Goal: Task Accomplishment & Management: Use online tool/utility

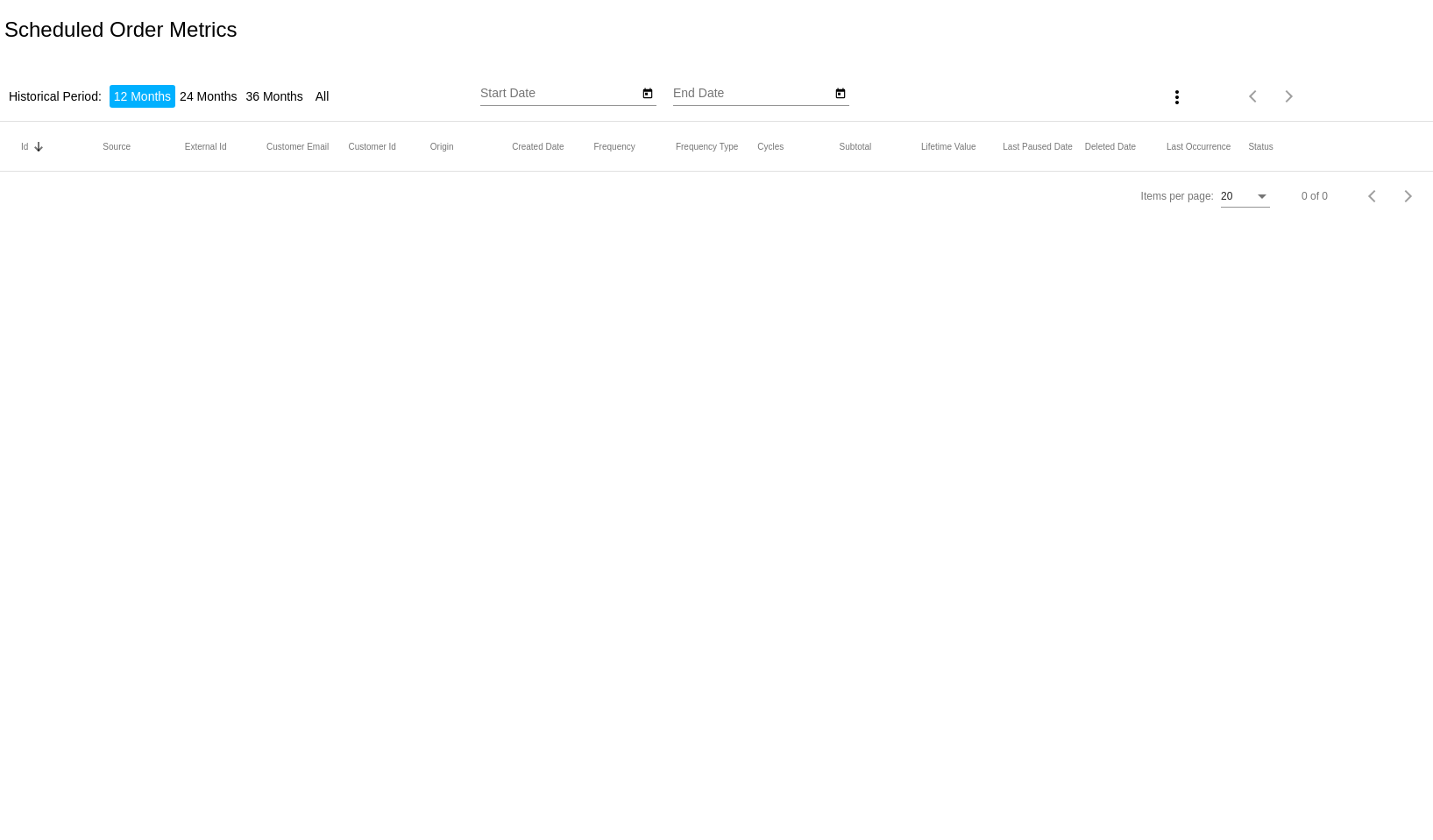
type input "[DATE]"
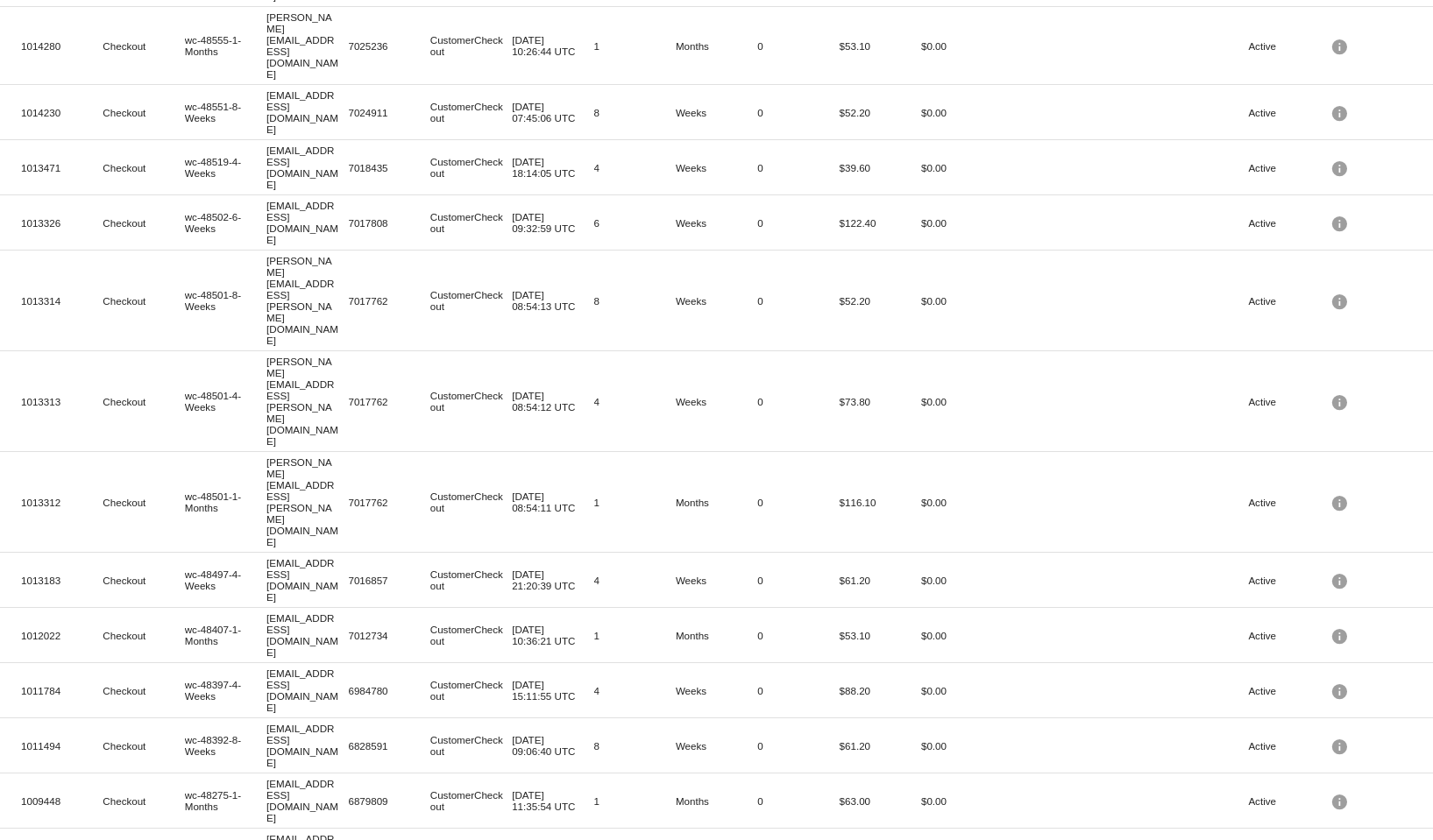
scroll to position [255, 0]
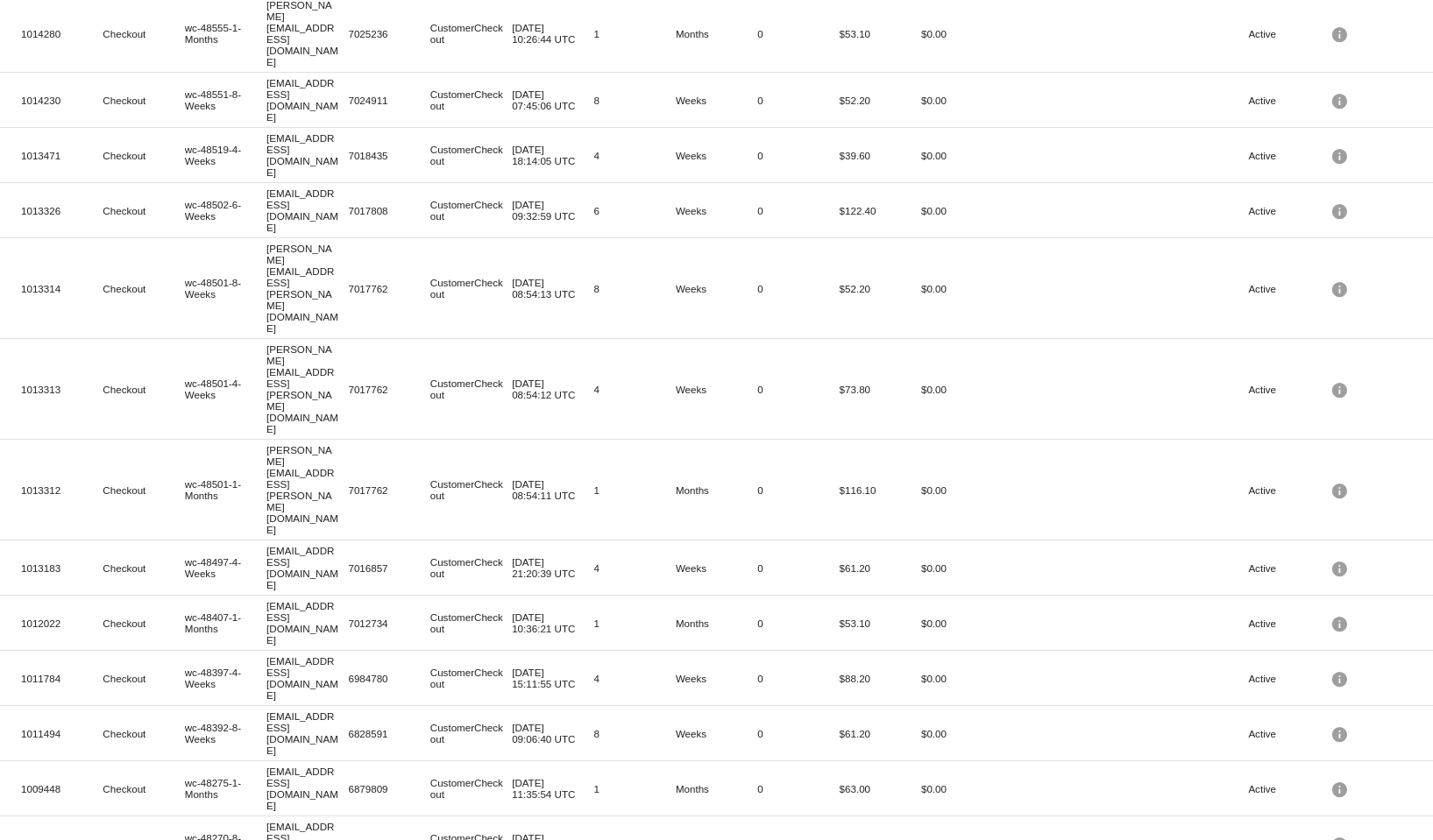
click at [1192, 812] on span "100" at bounding box center [1199, 807] width 49 height 31
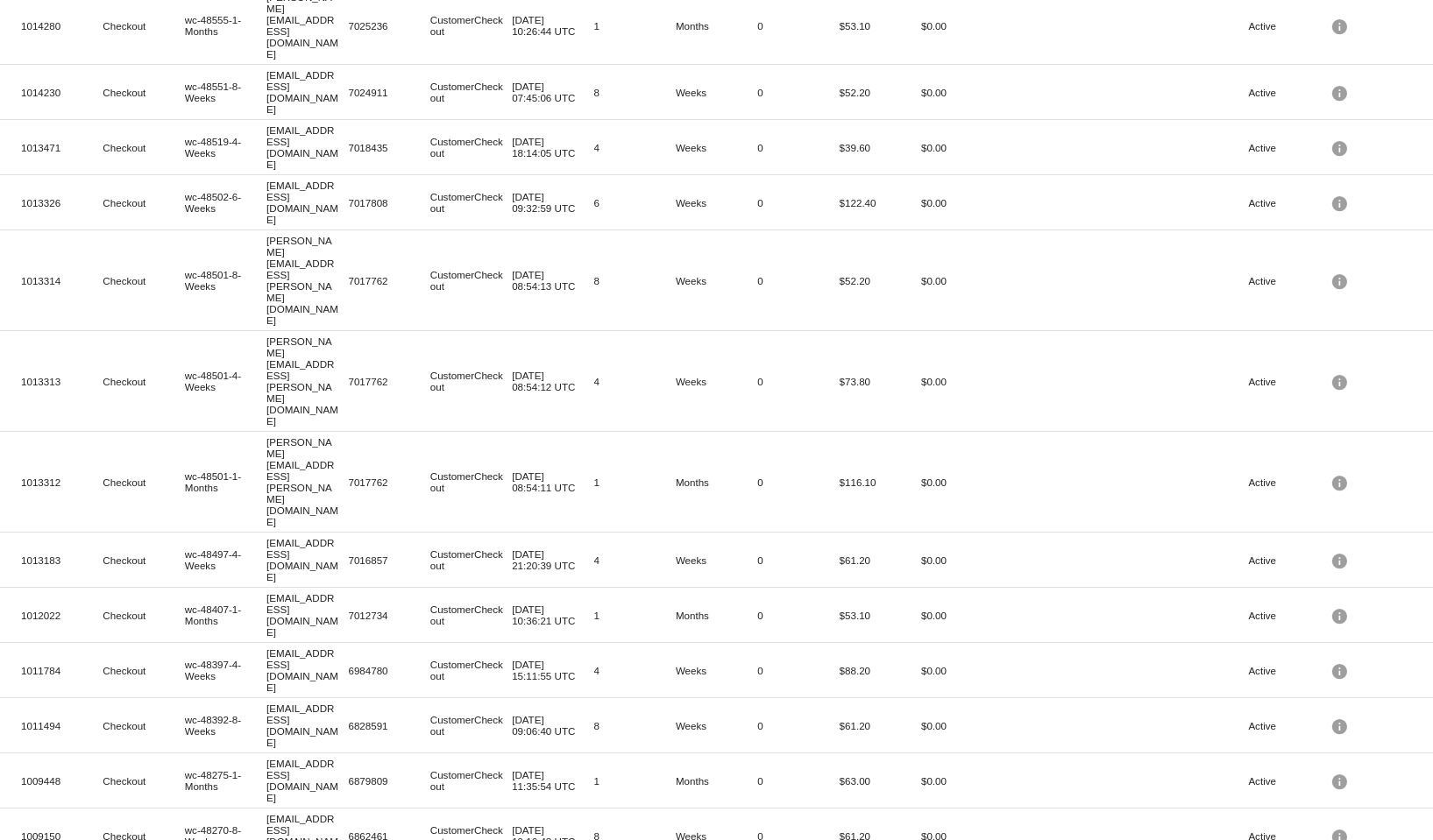
scroll to position [0, 0]
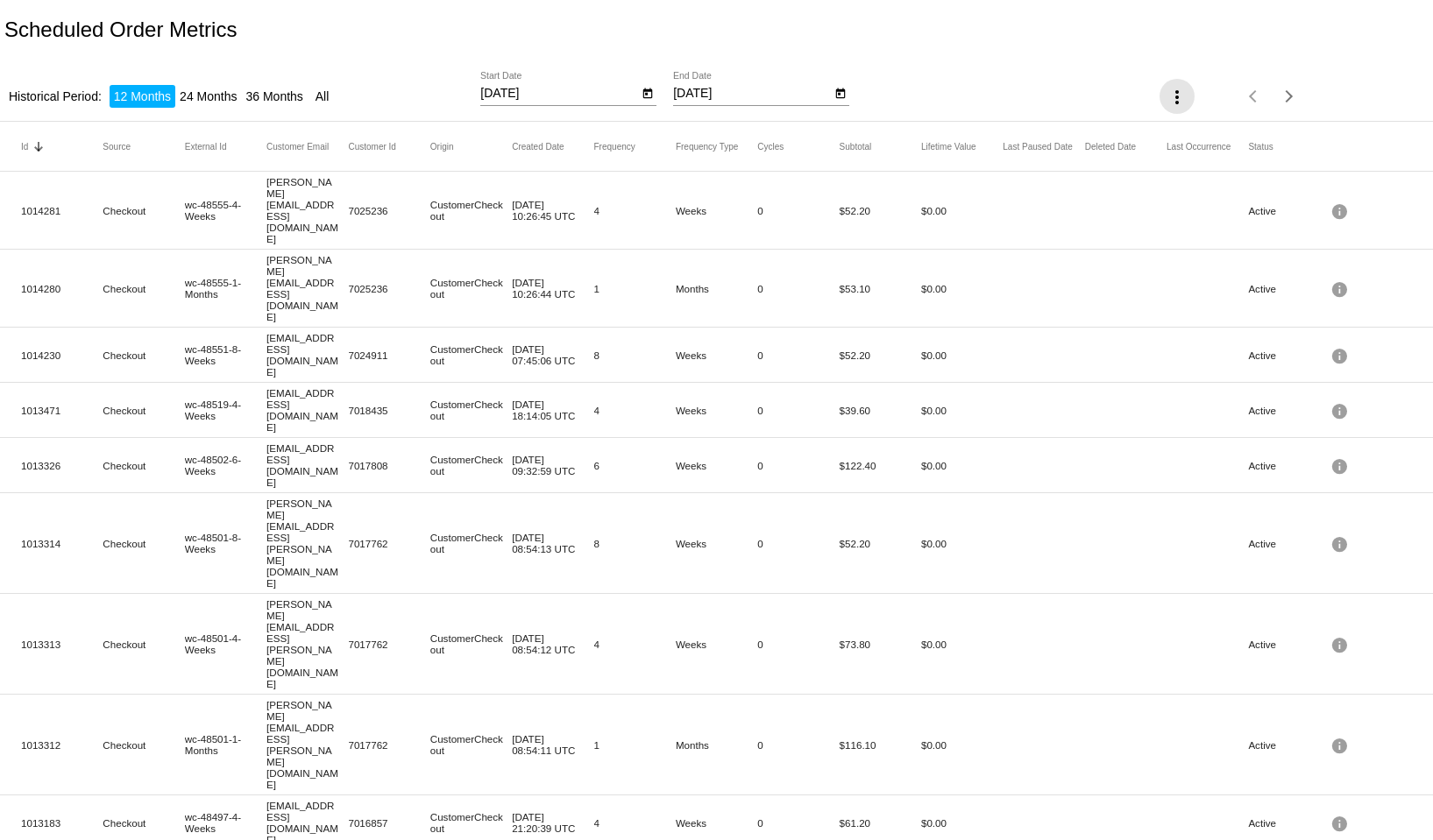
click at [1168, 102] on mat-icon "more_vert" at bounding box center [1177, 97] width 21 height 21
click at [873, 229] on div at bounding box center [716, 420] width 1433 height 840
drag, startPoint x: 829, startPoint y: 194, endPoint x: 957, endPoint y: 188, distance: 128.1
click at [957, 188] on mat-row "1014281 Checkout wc-48555-4-Weeks [PERSON_NAME][EMAIL_ADDRESS][DOMAIN_NAME] 702…" at bounding box center [716, 211] width 1433 height 78
click at [927, 201] on mat-cell "$0.00" at bounding box center [962, 211] width 82 height 20
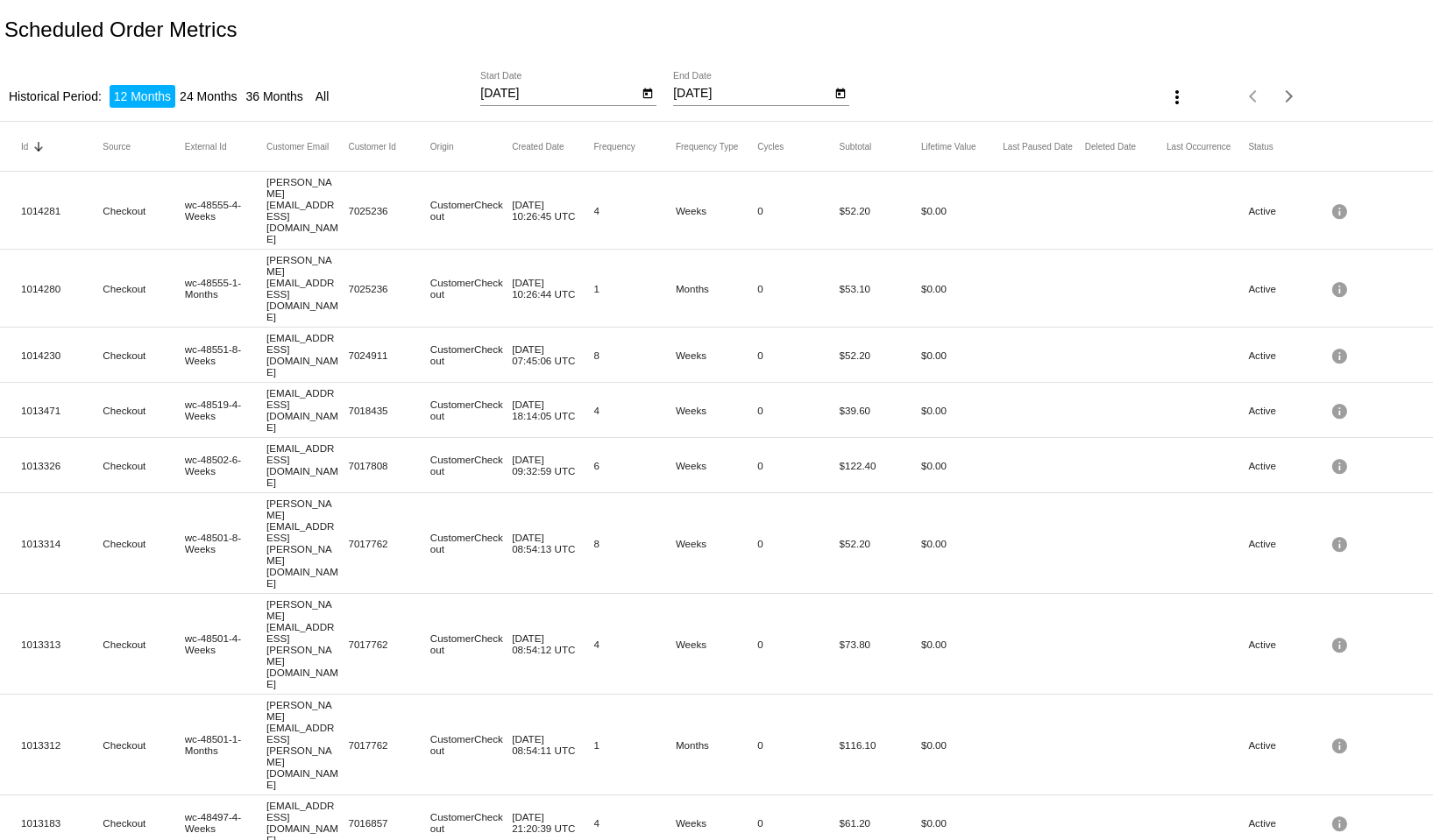
drag, startPoint x: 826, startPoint y: 194, endPoint x: 946, endPoint y: 193, distance: 120.0
click at [946, 193] on mat-row "1014281 Checkout wc-48555-4-Weeks [PERSON_NAME][EMAIL_ADDRESS][DOMAIN_NAME] 702…" at bounding box center [716, 211] width 1433 height 78
drag, startPoint x: 931, startPoint y: 194, endPoint x: 907, endPoint y: 206, distance: 26.8
click at [930, 201] on mat-cell "$0.00" at bounding box center [962, 211] width 82 height 20
click at [840, 279] on mat-cell "$53.10" at bounding box center [881, 289] width 82 height 20
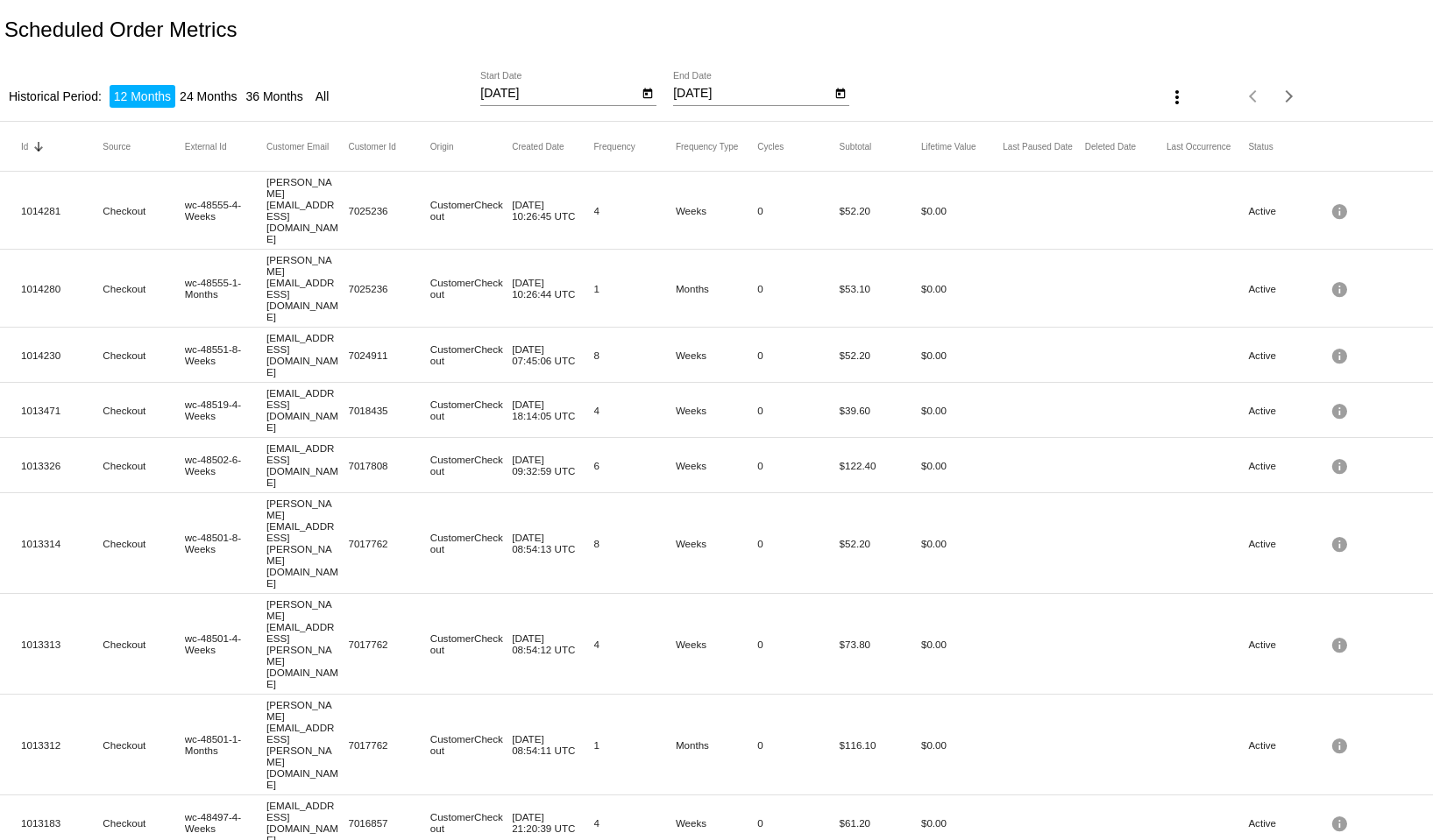
drag, startPoint x: 828, startPoint y: 239, endPoint x: 929, endPoint y: 231, distance: 101.3
click at [929, 249] on mat-row "1014280 Checkout wc-48555-1-Months [PERSON_NAME][EMAIL_ADDRESS][DOMAIN_NAME] 70…" at bounding box center [716, 288] width 1433 height 78
click at [926, 279] on mat-cell "$0.00" at bounding box center [962, 289] width 82 height 20
drag, startPoint x: 831, startPoint y: 236, endPoint x: 944, endPoint y: 228, distance: 113.3
click at [944, 249] on mat-row "1014280 Checkout wc-48555-1-Months [PERSON_NAME][EMAIL_ADDRESS][DOMAIN_NAME] 70…" at bounding box center [716, 288] width 1433 height 78
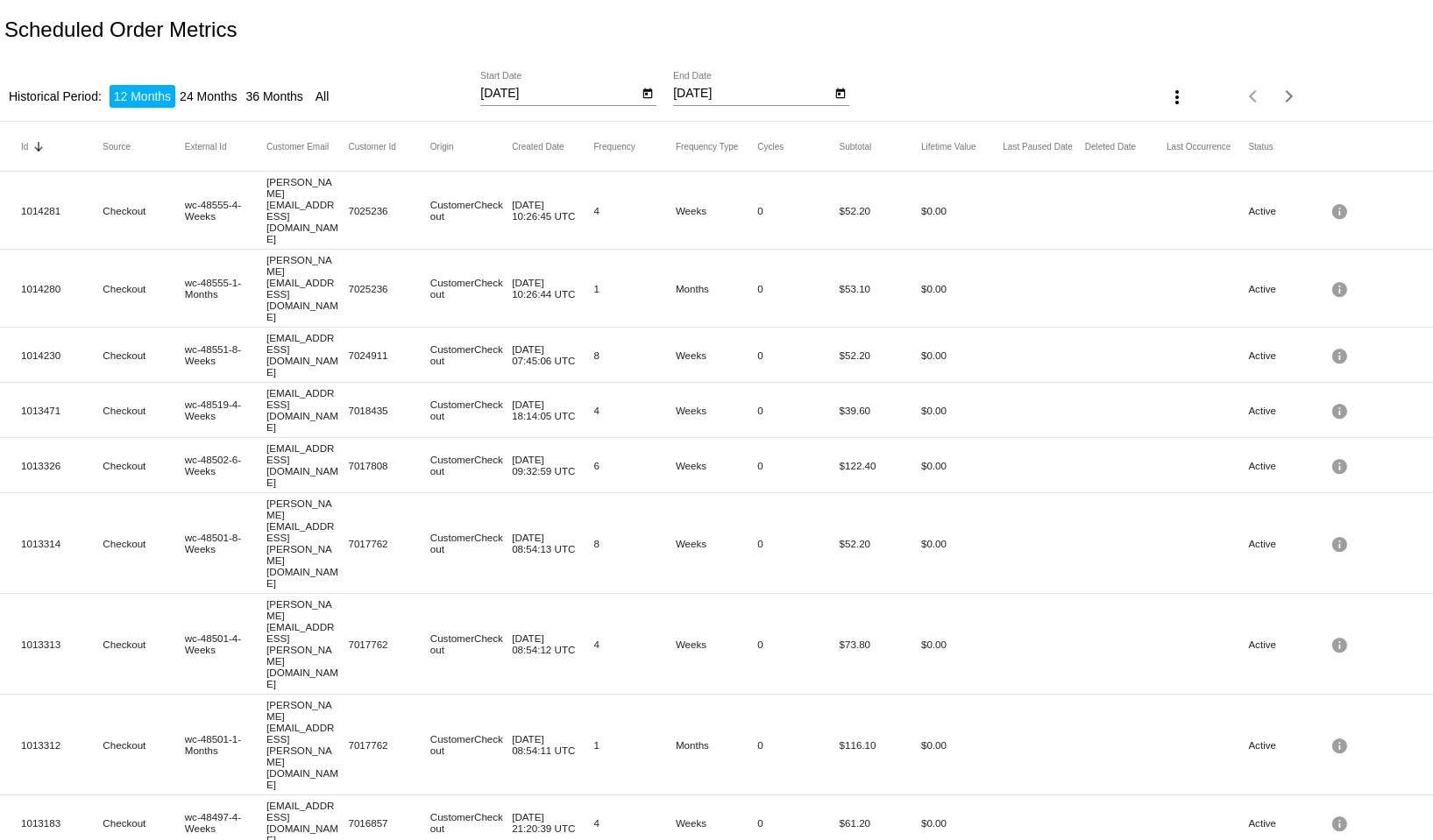
click at [928, 279] on mat-cell "$0.00" at bounding box center [962, 289] width 82 height 20
drag, startPoint x: 826, startPoint y: 281, endPoint x: 934, endPoint y: 275, distance: 108.2
click at [934, 328] on mat-row "1014230 Checkout wc-48551-8-Weeks [EMAIL_ADDRESS][DOMAIN_NAME] 7024911 Customer…" at bounding box center [716, 355] width 1433 height 55
click at [928, 345] on mat-cell "$0.00" at bounding box center [962, 355] width 82 height 20
drag, startPoint x: 826, startPoint y: 277, endPoint x: 951, endPoint y: 279, distance: 125.0
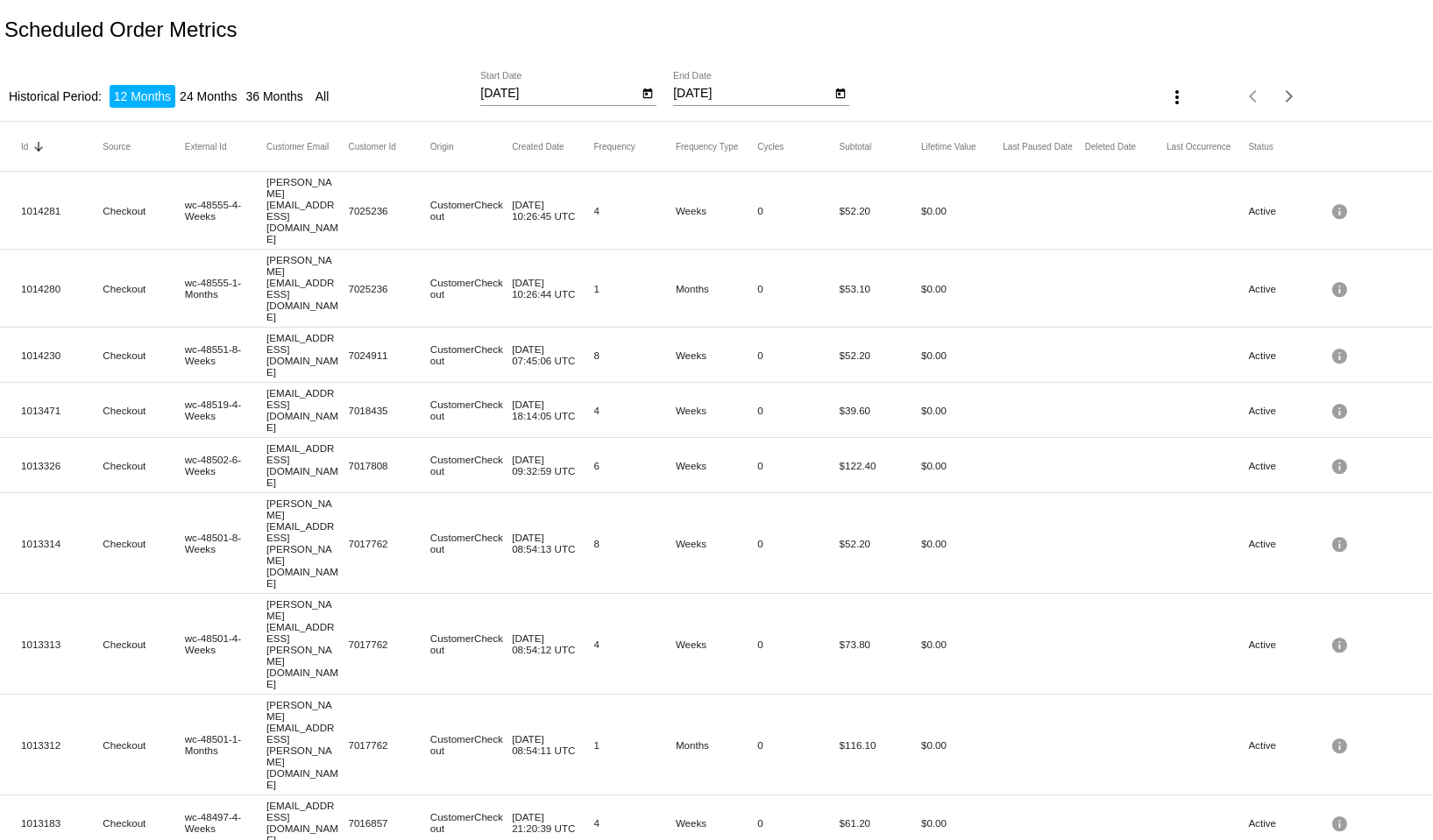
click at [951, 328] on mat-row "1014230 Checkout wc-48551-8-Weeks [EMAIL_ADDRESS][DOMAIN_NAME] 7024911 Customer…" at bounding box center [716, 355] width 1433 height 55
click at [930, 345] on mat-cell "$0.00" at bounding box center [962, 355] width 82 height 20
drag, startPoint x: 832, startPoint y: 323, endPoint x: 907, endPoint y: 327, distance: 75.1
click at [934, 383] on mat-row "1013471 Checkout wc-48519-4-Weeks [EMAIL_ADDRESS][DOMAIN_NAME] 7018435 Customer…" at bounding box center [716, 410] width 1433 height 55
click at [849, 400] on mat-cell "$39.60" at bounding box center [881, 410] width 82 height 20
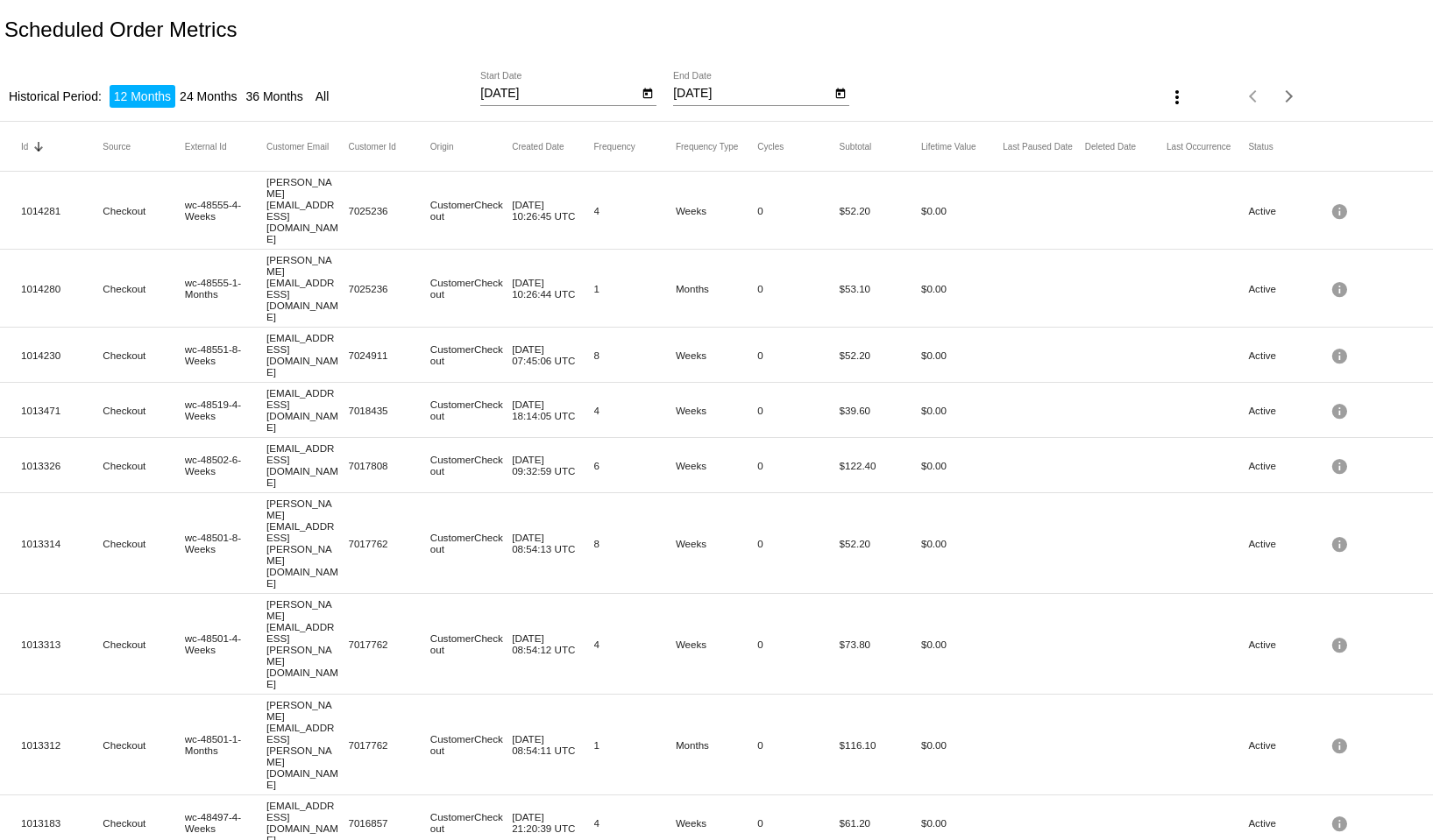
drag, startPoint x: 831, startPoint y: 362, endPoint x: 929, endPoint y: 364, distance: 98.0
click at [935, 438] on mat-row "1013326 Checkout wc-48502-6-Weeks [EMAIL_ADDRESS][DOMAIN_NAME] 7017808 Customer…" at bounding box center [716, 466] width 1433 height 55
click at [928, 455] on mat-cell "$0.00" at bounding box center [962, 466] width 82 height 20
drag, startPoint x: 833, startPoint y: 405, endPoint x: 929, endPoint y: 405, distance: 96.0
click at [929, 493] on mat-row "1013314 Checkout wc-48501-8-Weeks [EMAIL_ADDRESS][PERSON_NAME][DOMAIN_NAME] 701…" at bounding box center [716, 544] width 1433 height 101
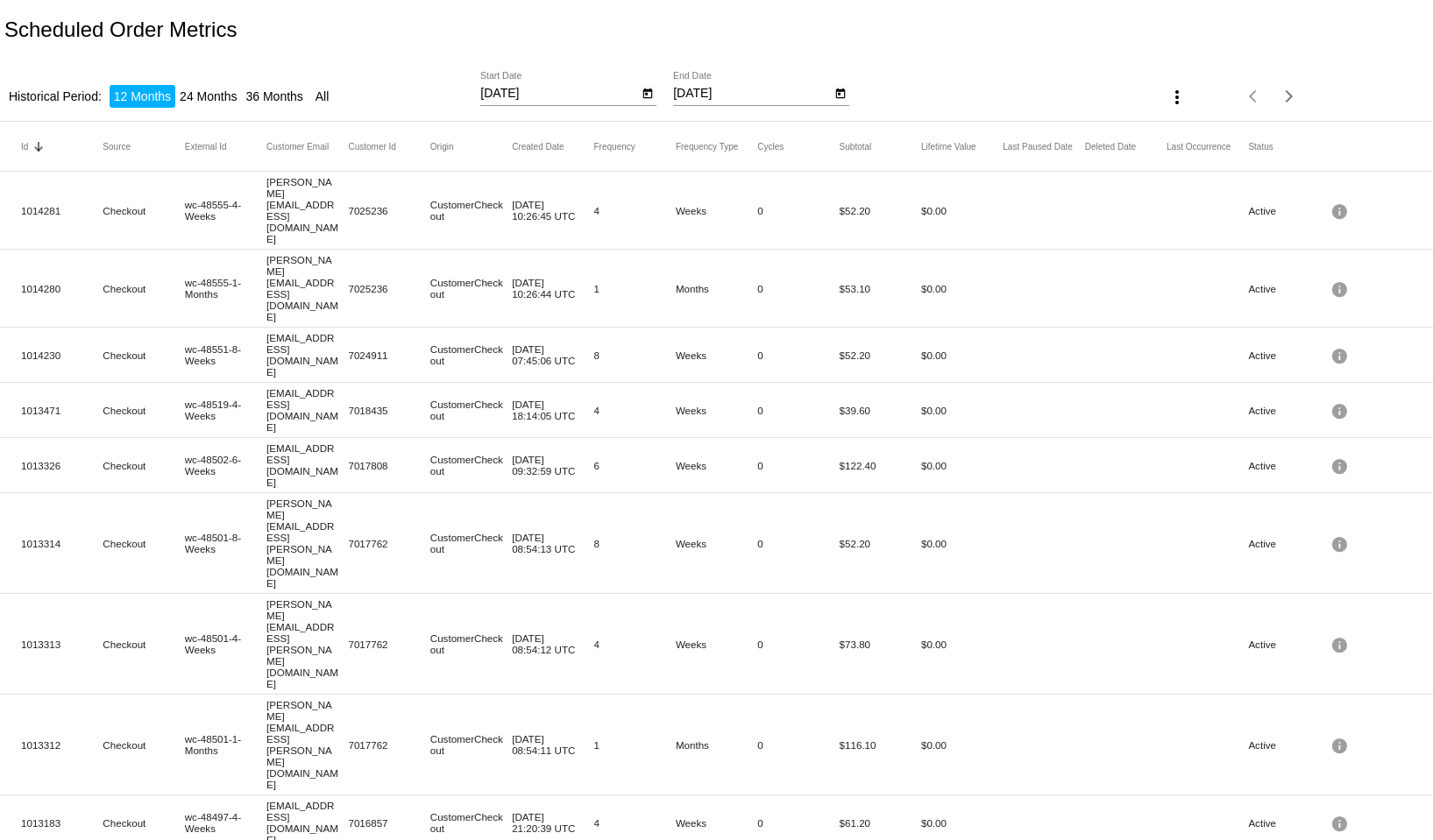
click at [924, 534] on mat-cell "$0.00" at bounding box center [962, 544] width 82 height 20
click at [930, 534] on mat-cell "$0.00" at bounding box center [962, 544] width 82 height 20
drag, startPoint x: 829, startPoint y: 193, endPoint x: 898, endPoint y: 466, distance: 281.6
click at [840, 635] on mat-cell "$73.80" at bounding box center [881, 645] width 82 height 20
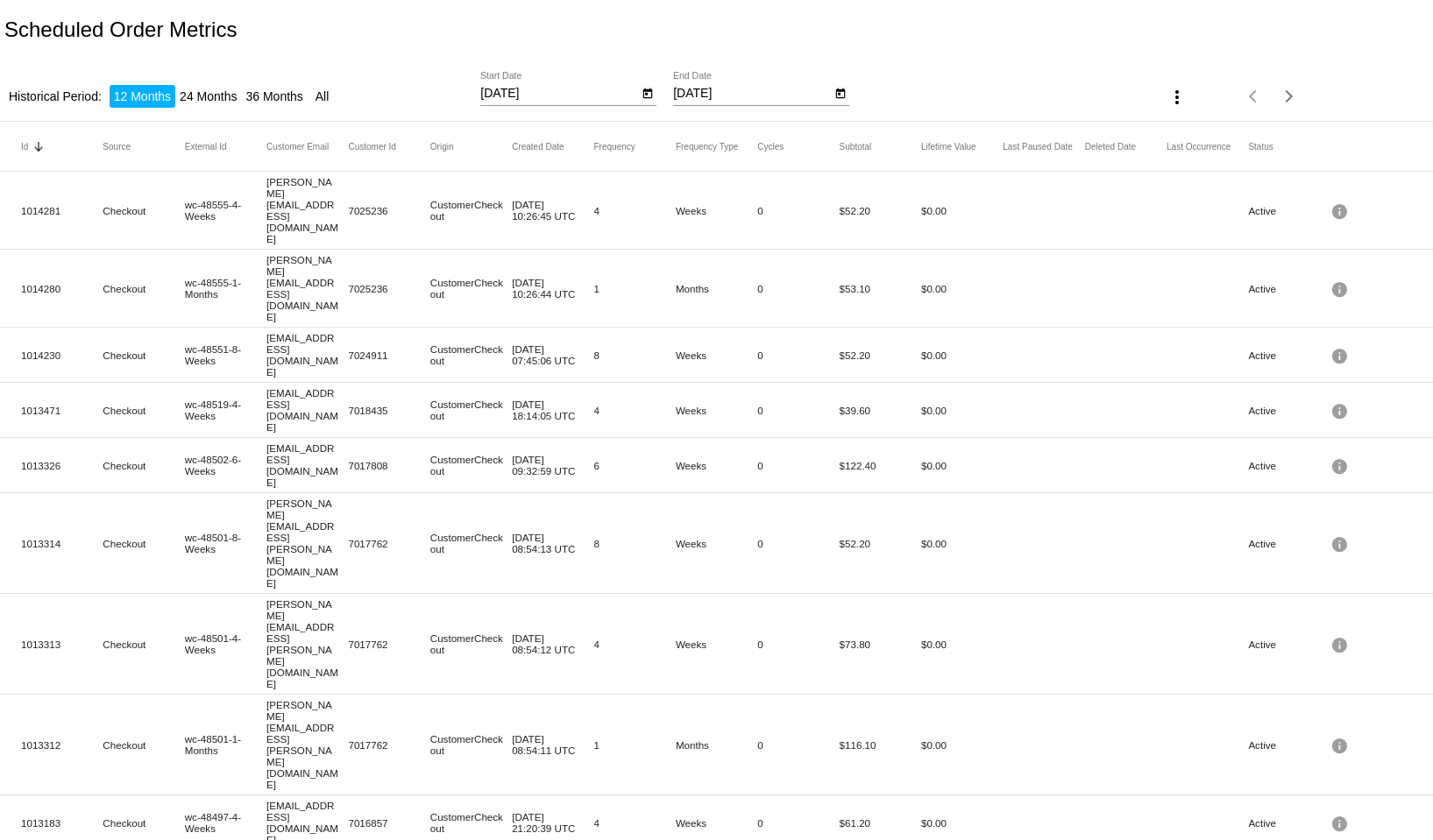
click at [840, 534] on mat-cell "$52.20" at bounding box center [881, 544] width 82 height 20
drag, startPoint x: 834, startPoint y: 191, endPoint x: 860, endPoint y: 463, distance: 273.2
click at [856, 635] on mat-cell "$73.80" at bounding box center [881, 645] width 82 height 20
click at [1168, 94] on mat-icon "more_vert" at bounding box center [1177, 97] width 21 height 21
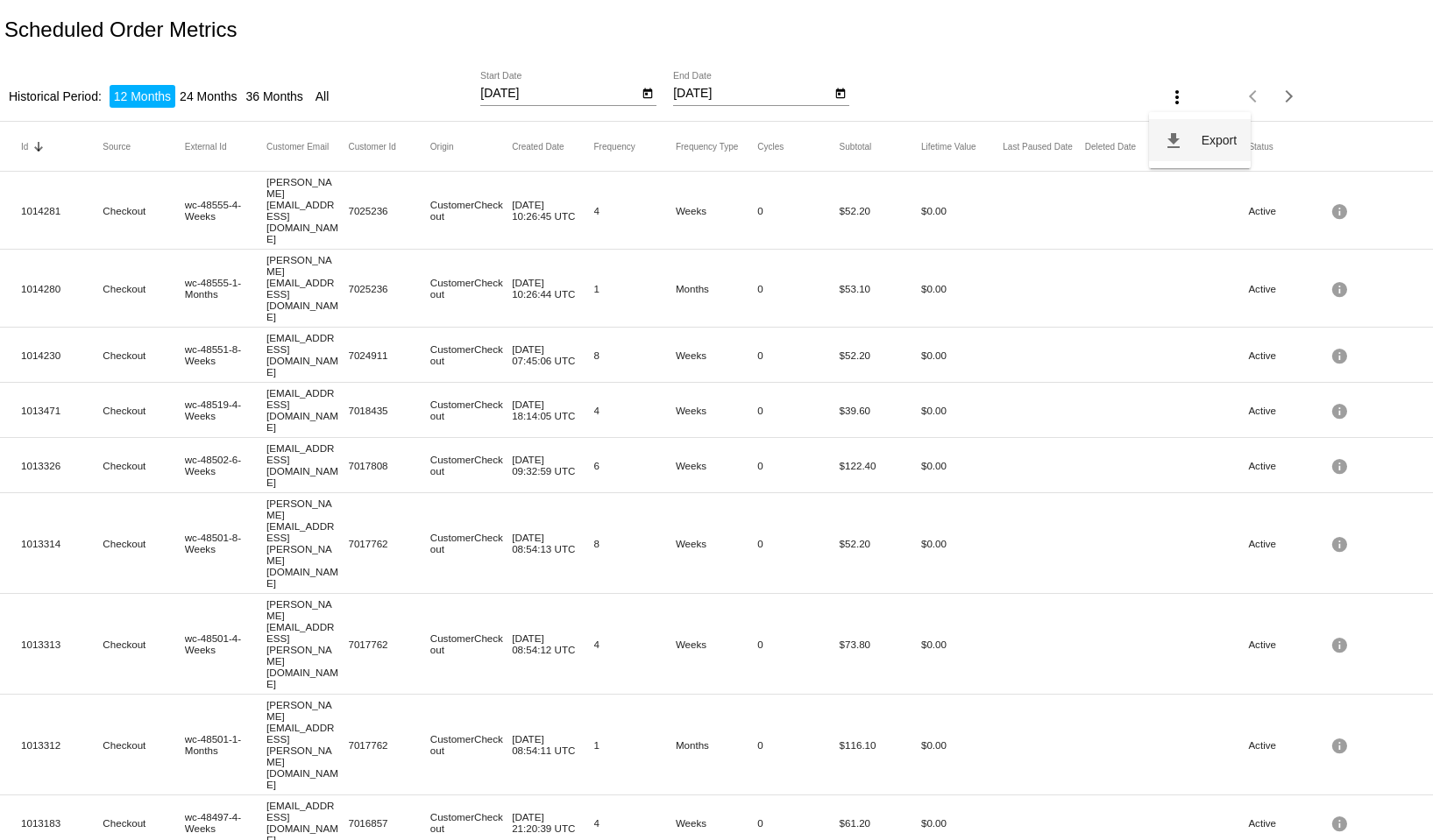
click at [1182, 138] on mat-icon "file_download" at bounding box center [1173, 141] width 21 height 21
